Goal: Information Seeking & Learning: Find contact information

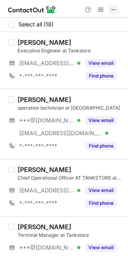
click at [115, 10] on span at bounding box center [113, 9] width 6 height 6
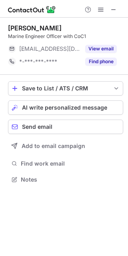
scroll to position [173, 128]
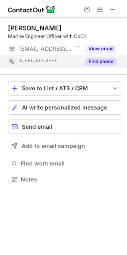
scroll to position [173, 127]
click at [103, 62] on button "Find phone" at bounding box center [101, 62] width 32 height 8
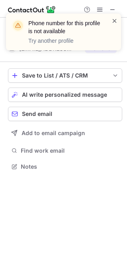
scroll to position [161, 127]
click at [115, 20] on span at bounding box center [115, 21] width 6 height 8
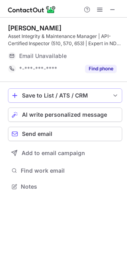
scroll to position [181, 127]
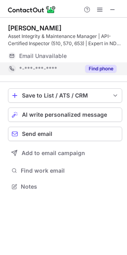
click at [92, 64] on div "Find phone" at bounding box center [98, 68] width 36 height 13
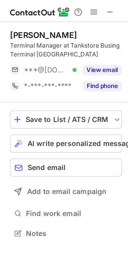
scroll to position [181, 128]
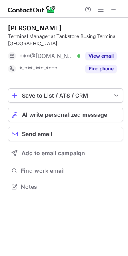
click at [2, 56] on div "[PERSON_NAME] Terminal Manager at Tankstore Busing Terminal [GEOGRAPHIC_DATA] *…" at bounding box center [64, 108] width 128 height 181
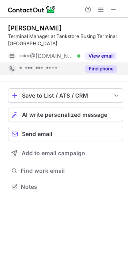
click at [97, 71] on button "Find phone" at bounding box center [101, 69] width 32 height 8
